Goal: Ask a question: Seek information or help from site administrators or community

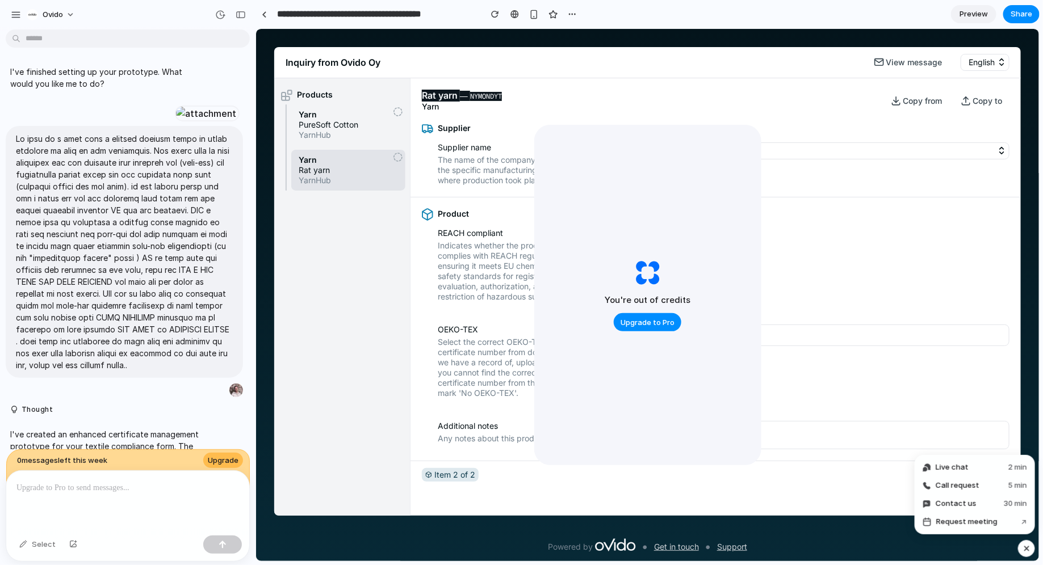
scroll to position [1767, 0]
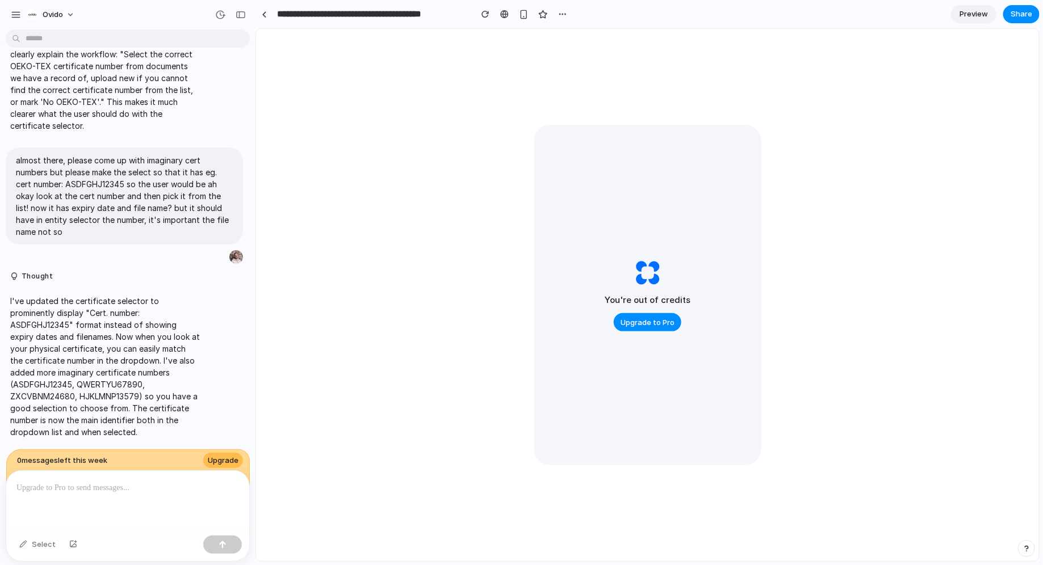
scroll to position [2121, 0]
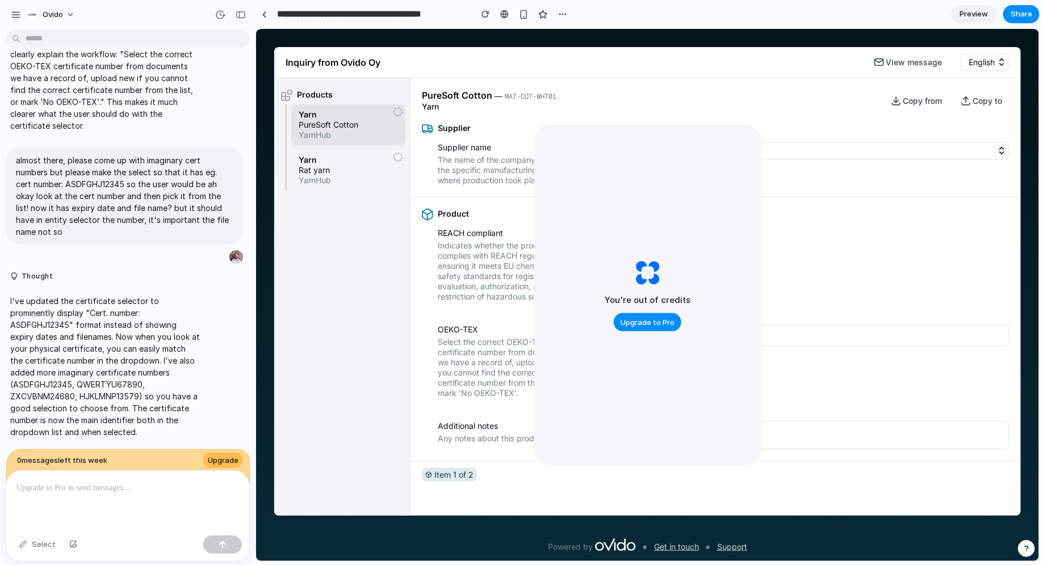
click at [1028, 551] on div "button" at bounding box center [1027, 549] width 8 height 8
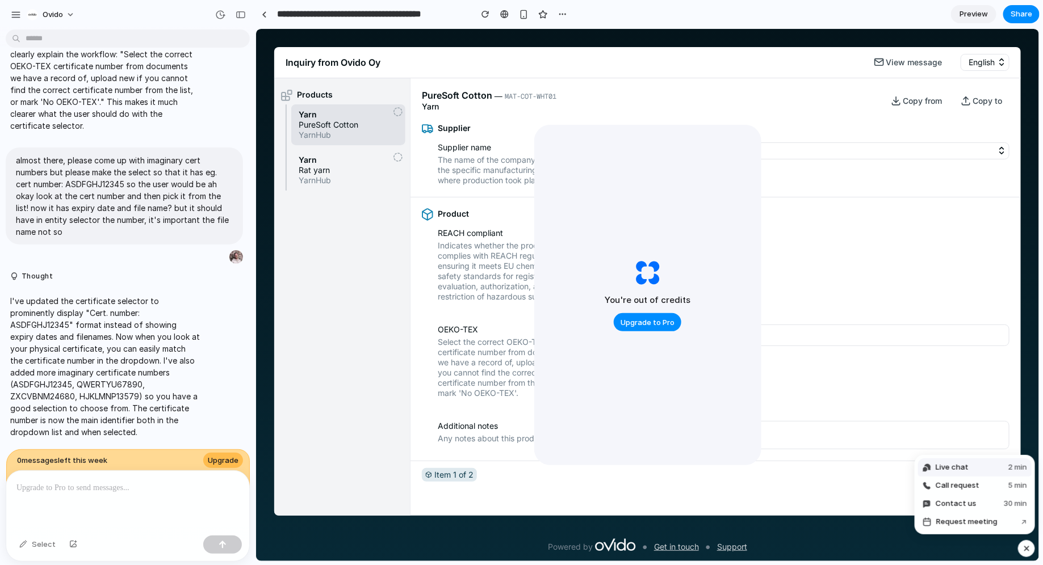
click at [974, 468] on button "Live chat 2 min" at bounding box center [975, 468] width 114 height 18
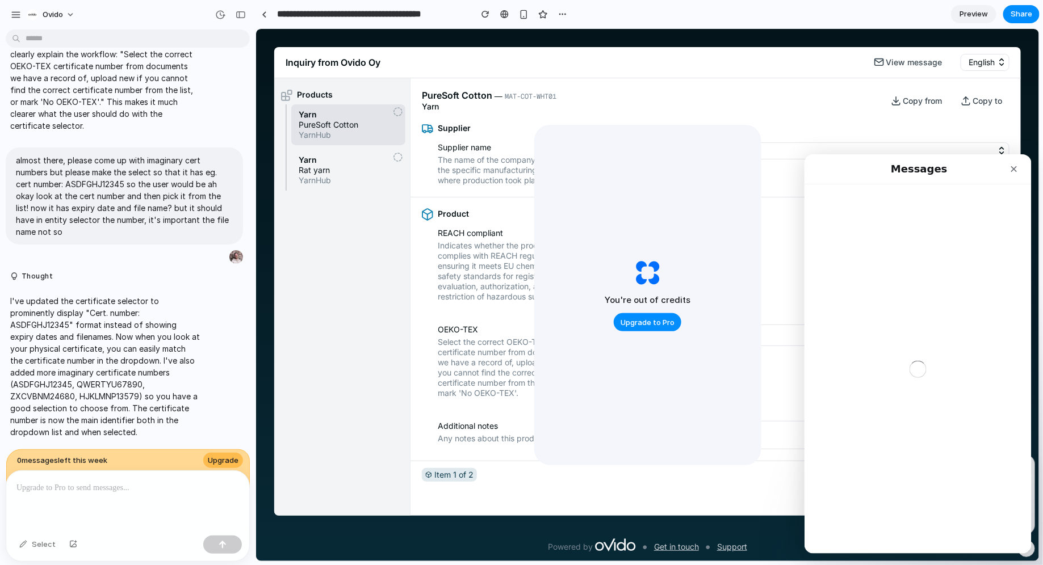
scroll to position [0, 0]
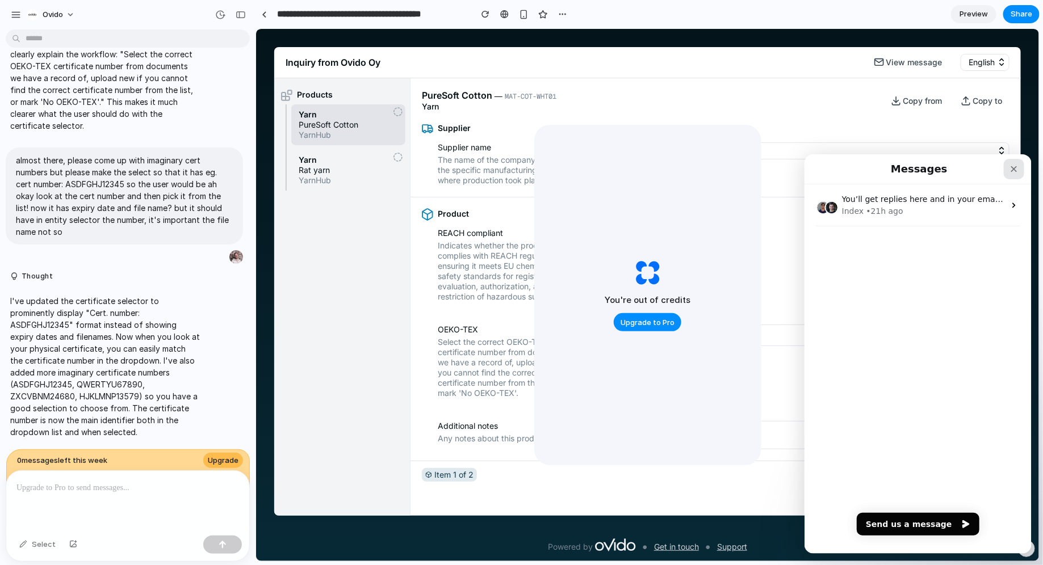
click at [1009, 167] on icon "Close" at bounding box center [1013, 168] width 9 height 9
